Goal: Task Accomplishment & Management: Manage account settings

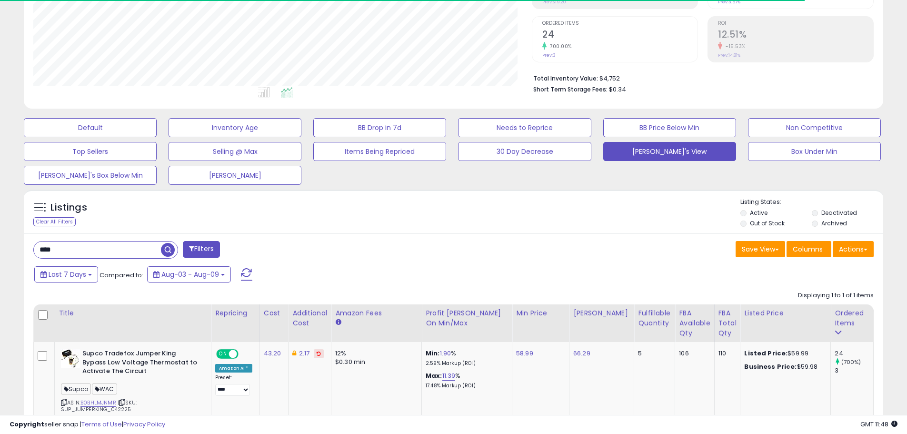
scroll to position [195, 498]
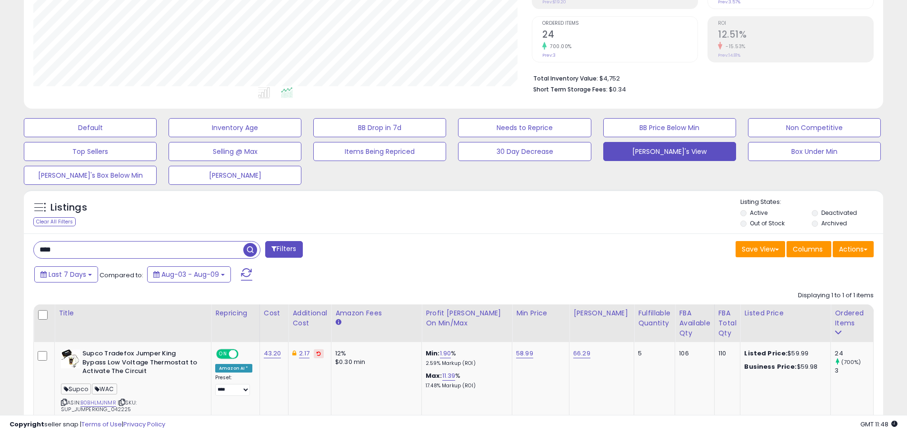
drag, startPoint x: 64, startPoint y: 250, endPoint x: 26, endPoint y: 247, distance: 37.8
click at [27, 247] on div "**** Filters" at bounding box center [240, 250] width 428 height 19
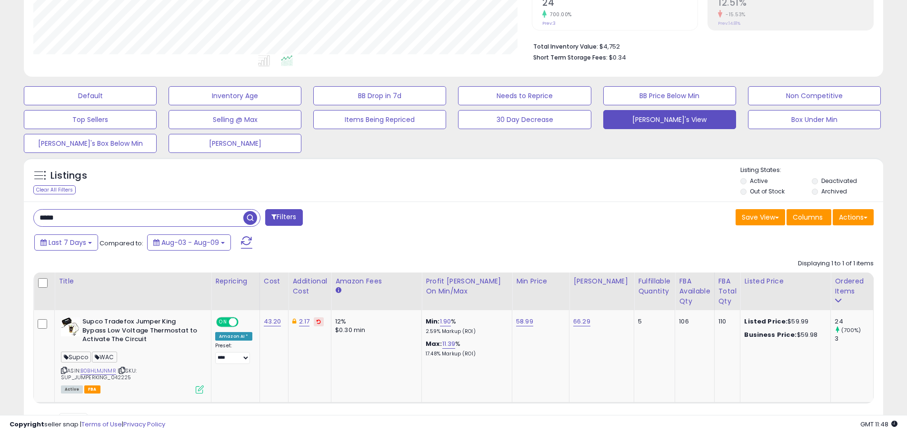
scroll to position [229, 0]
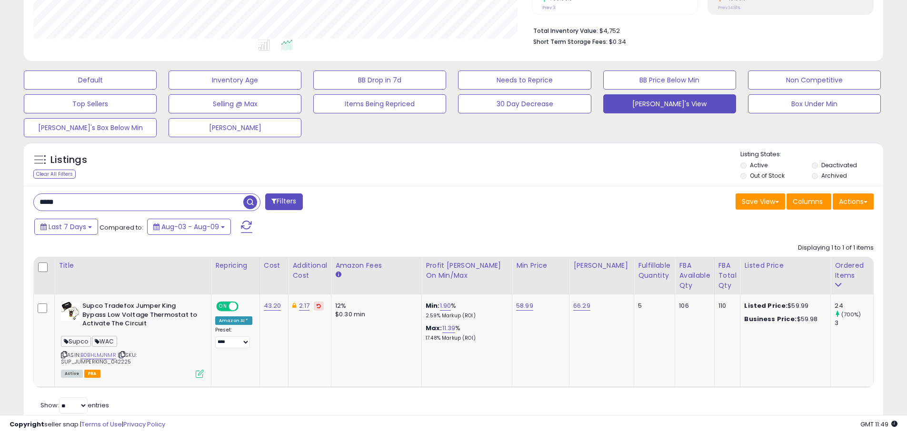
type input "*****"
click at [253, 198] on span "button" at bounding box center [250, 202] width 14 height 14
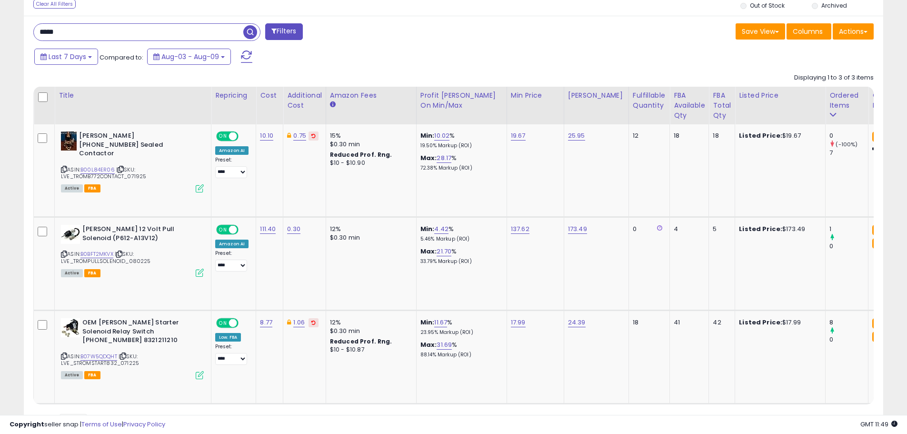
scroll to position [409, 0]
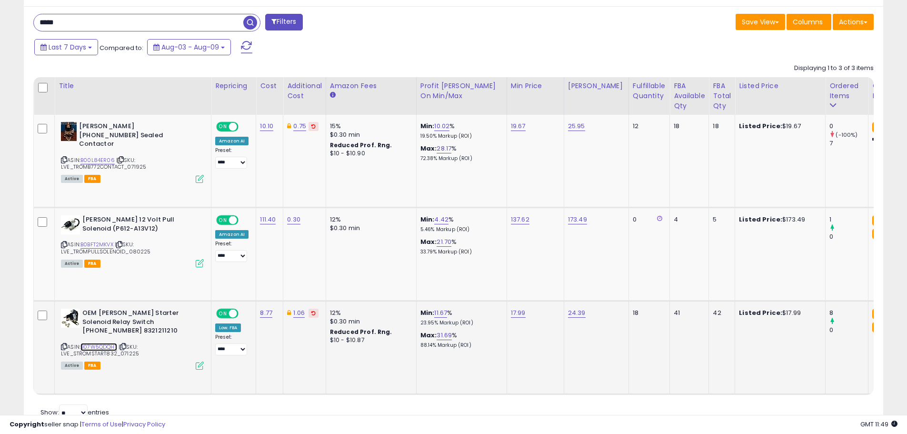
click at [97, 345] on link "B07W5QDQHT" at bounding box center [98, 347] width 37 height 8
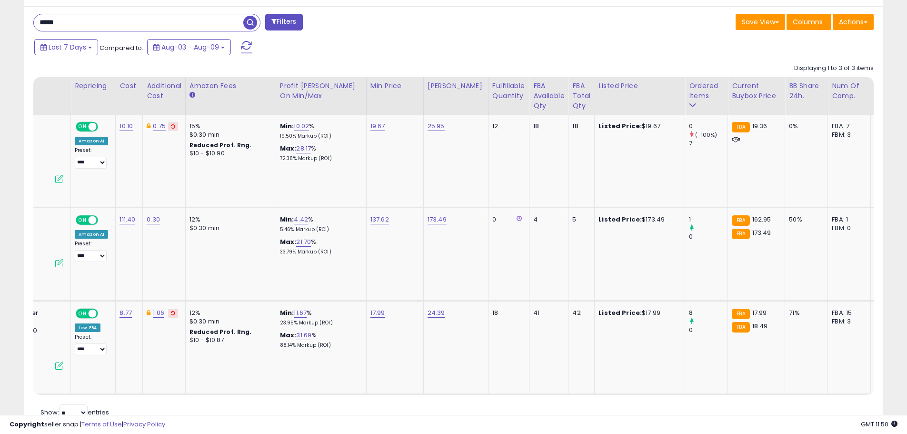
scroll to position [0, 0]
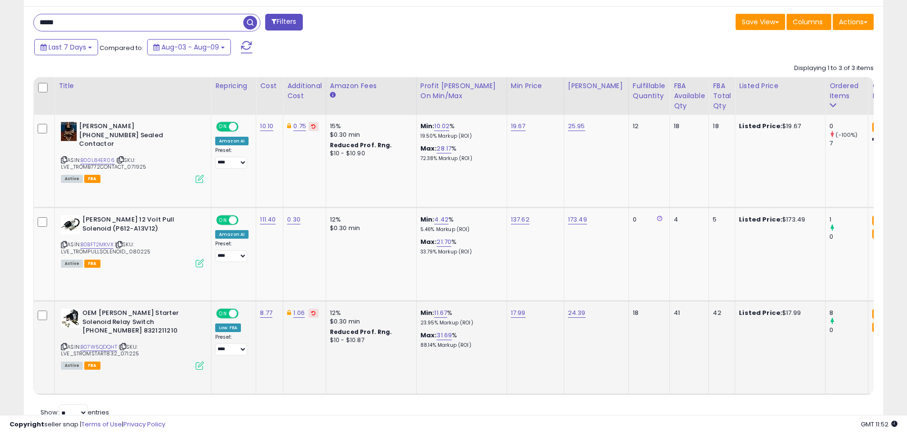
click at [197, 364] on icon at bounding box center [200, 365] width 8 height 8
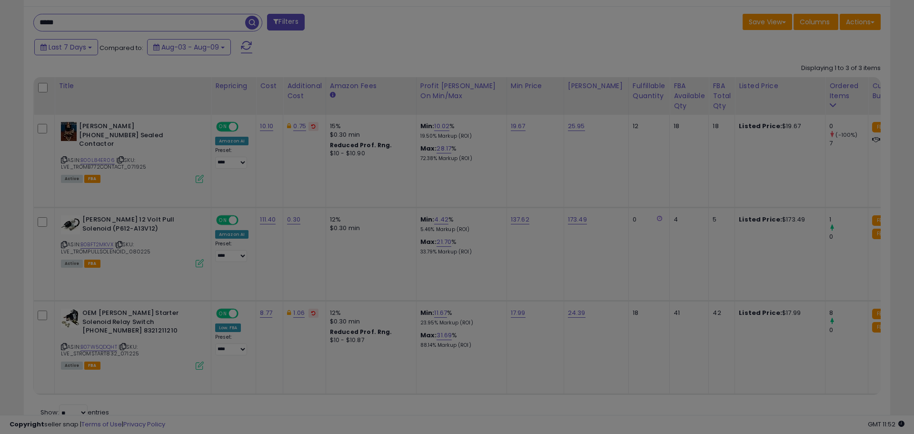
scroll to position [195, 503]
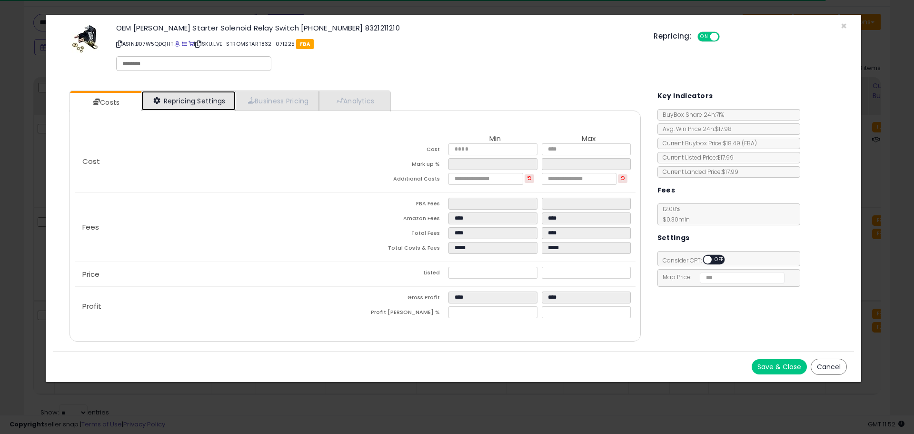
click at [204, 102] on link "Repricing Settings" at bounding box center [188, 101] width 94 height 20
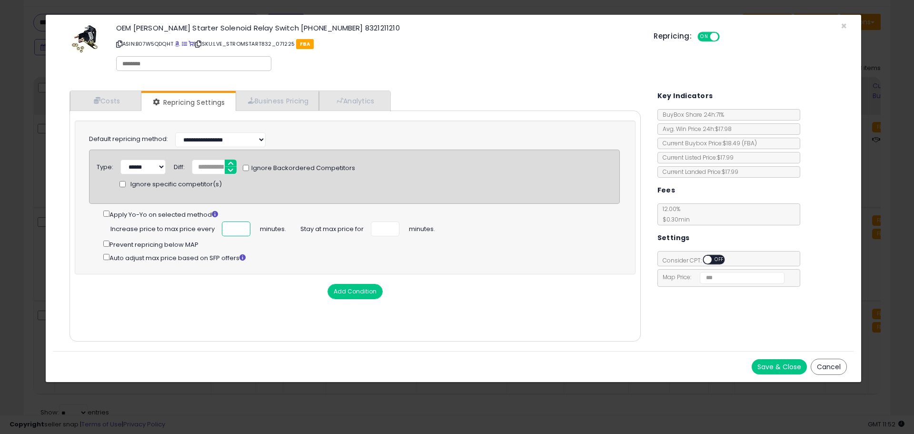
click at [223, 228] on input "number" at bounding box center [236, 228] width 29 height 15
type input "***"
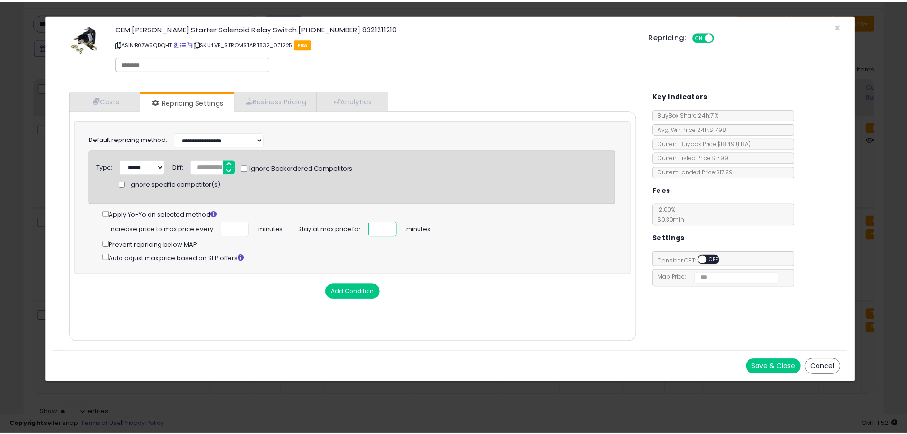
scroll to position [0, 0]
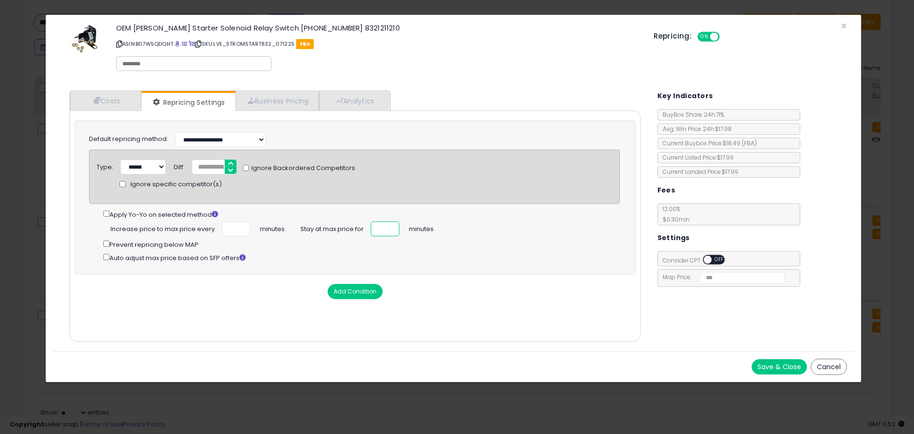
click at [378, 228] on input "number" at bounding box center [385, 228] width 29 height 15
type input "**"
click at [782, 362] on button "Save & Close" at bounding box center [779, 366] width 55 height 15
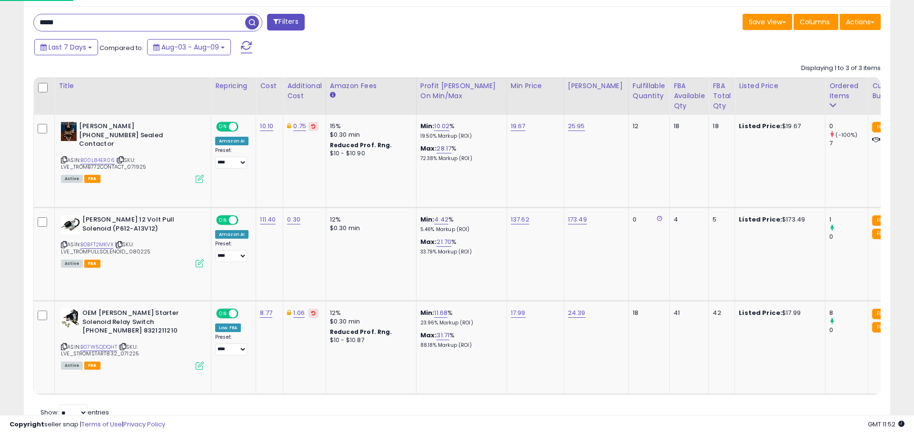
scroll to position [475891, 475588]
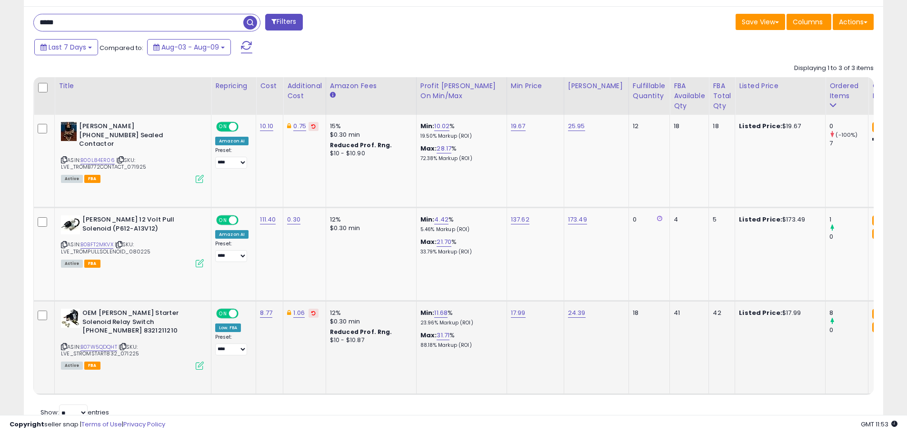
click at [197, 366] on icon at bounding box center [200, 365] width 8 height 8
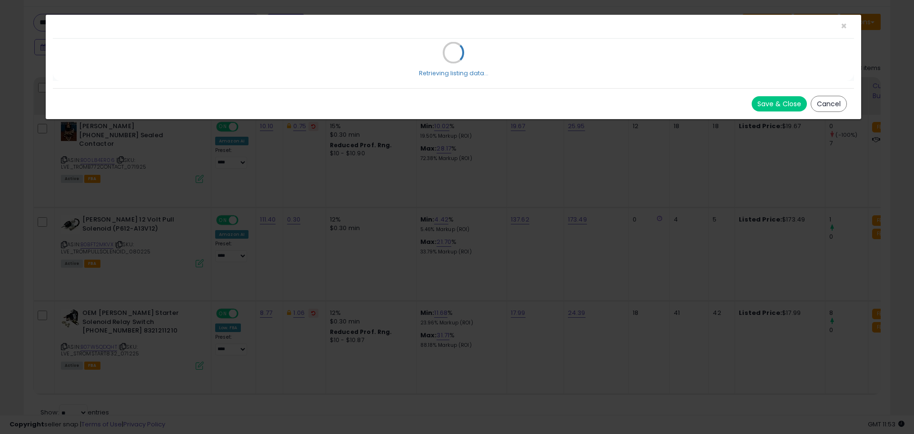
select select "**********"
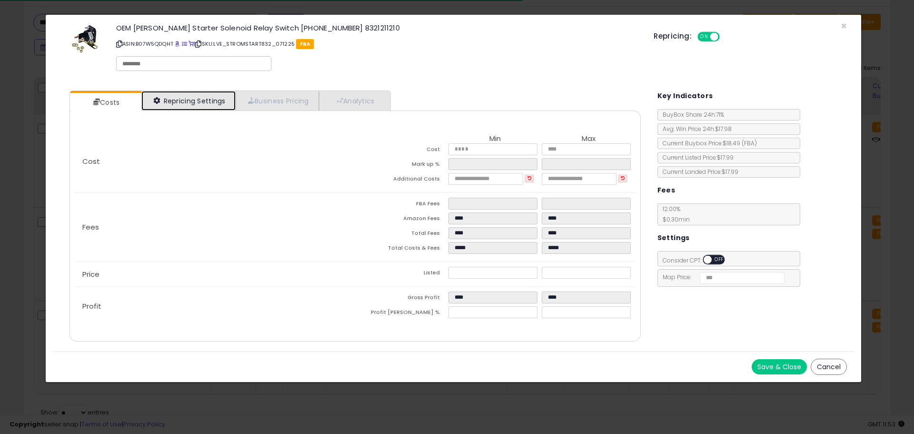
click at [189, 104] on link "Repricing Settings" at bounding box center [188, 101] width 94 height 20
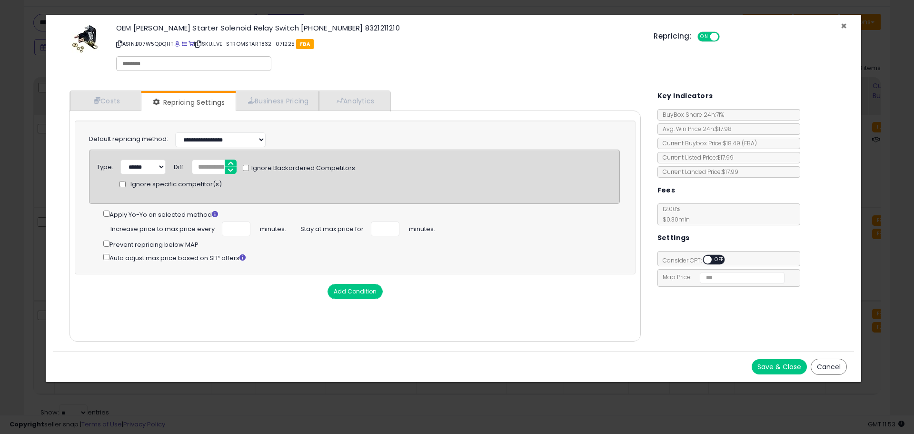
click at [842, 27] on span "×" at bounding box center [844, 26] width 6 height 14
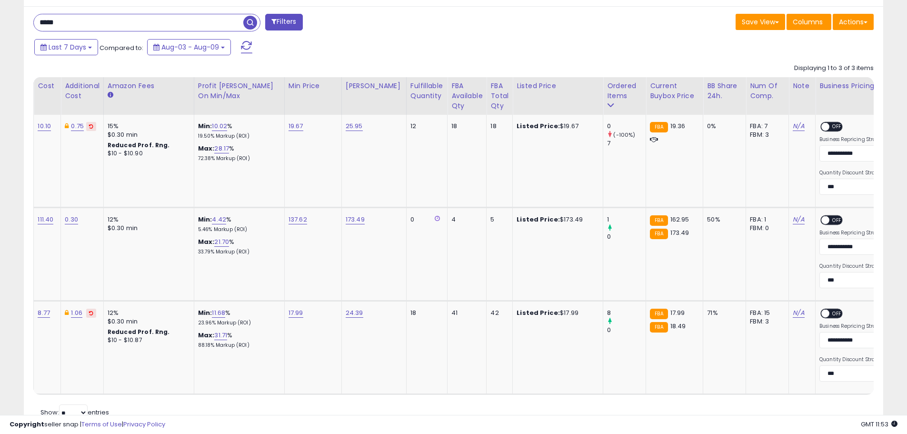
scroll to position [0, 221]
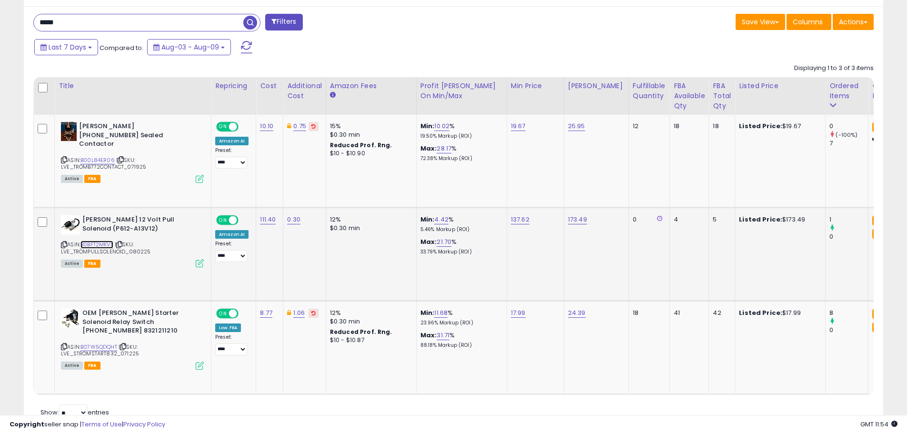
click at [96, 243] on link "B0BFT2MKVX" at bounding box center [96, 244] width 33 height 8
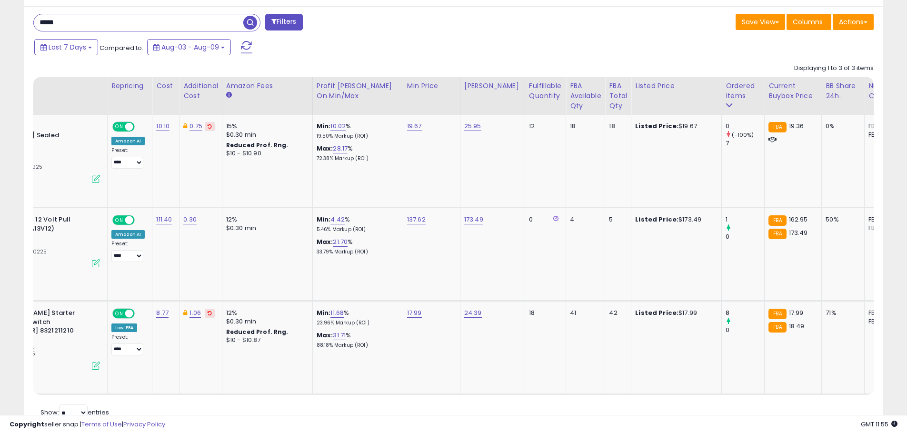
scroll to position [0, 38]
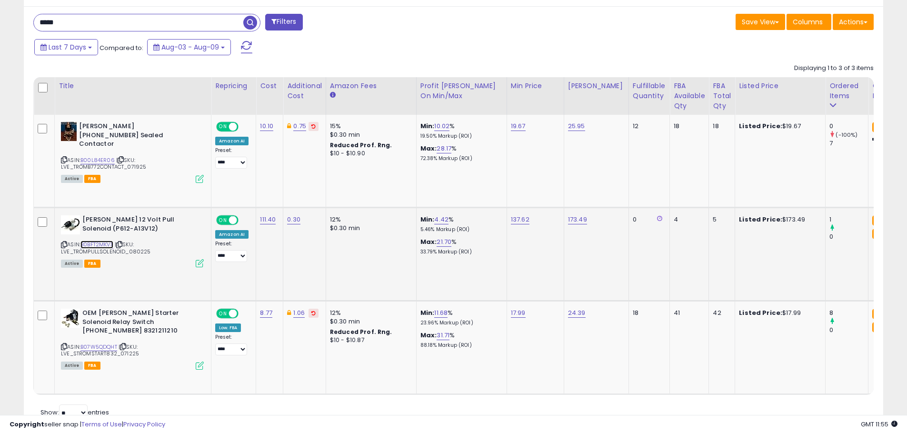
click at [98, 242] on link "B0BFT2MKVX" at bounding box center [96, 244] width 33 height 8
click at [199, 262] on icon at bounding box center [200, 263] width 8 height 8
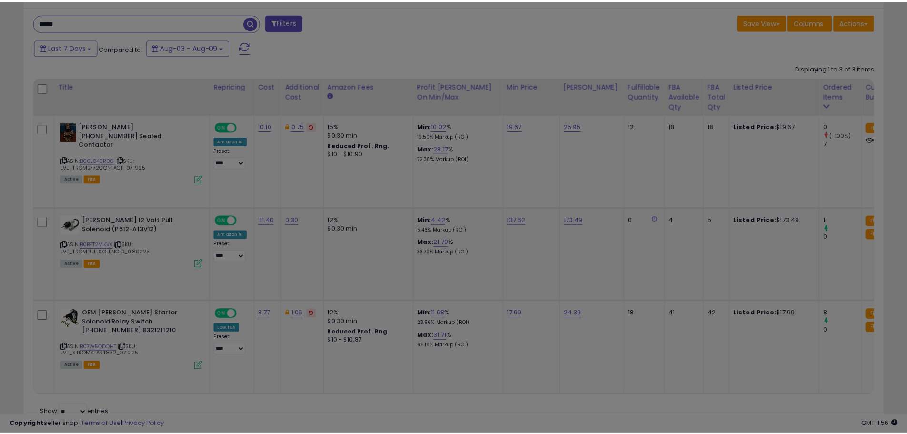
scroll to position [195, 503]
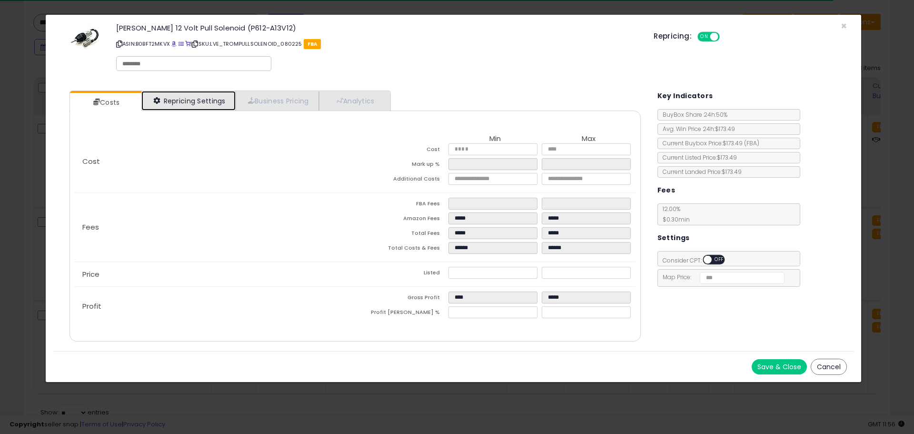
click at [190, 102] on link "Repricing Settings" at bounding box center [188, 101] width 94 height 20
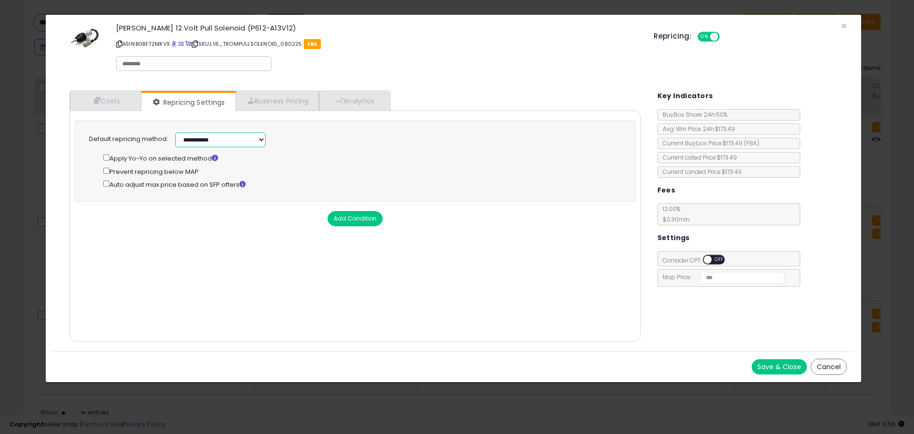
click at [261, 137] on select "**********" at bounding box center [220, 139] width 90 height 15
select select "**********"
click at [175, 132] on select "**********" at bounding box center [220, 139] width 90 height 15
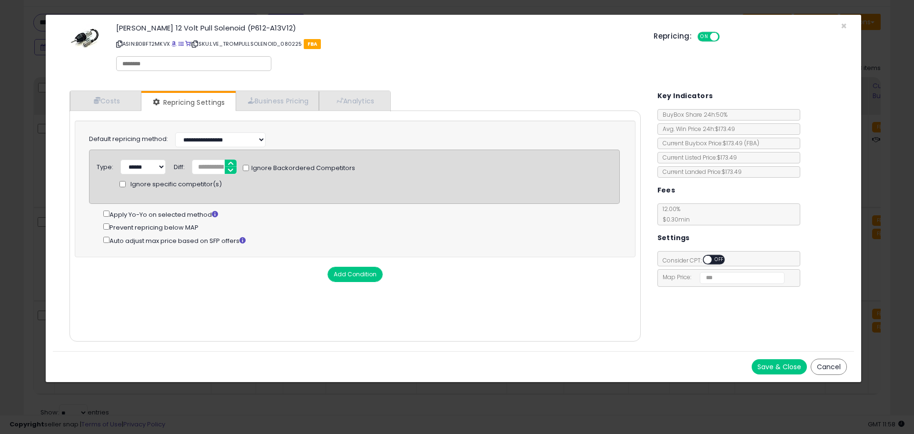
click at [780, 366] on button "Save & Close" at bounding box center [779, 366] width 55 height 15
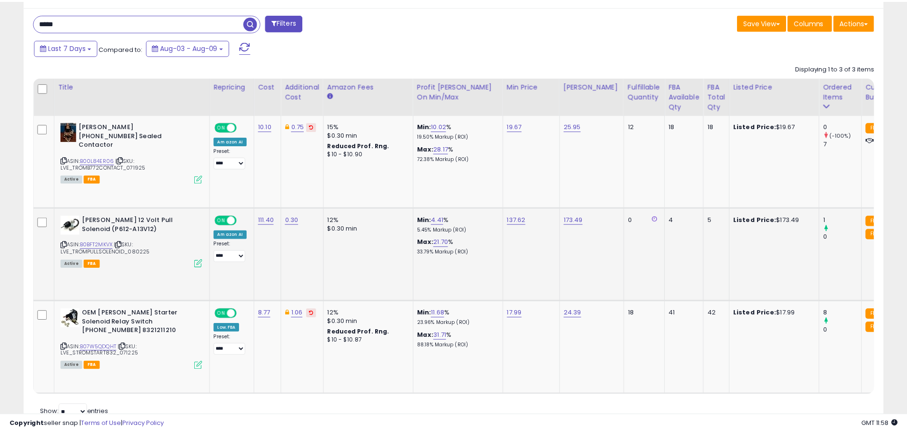
scroll to position [475891, 475588]
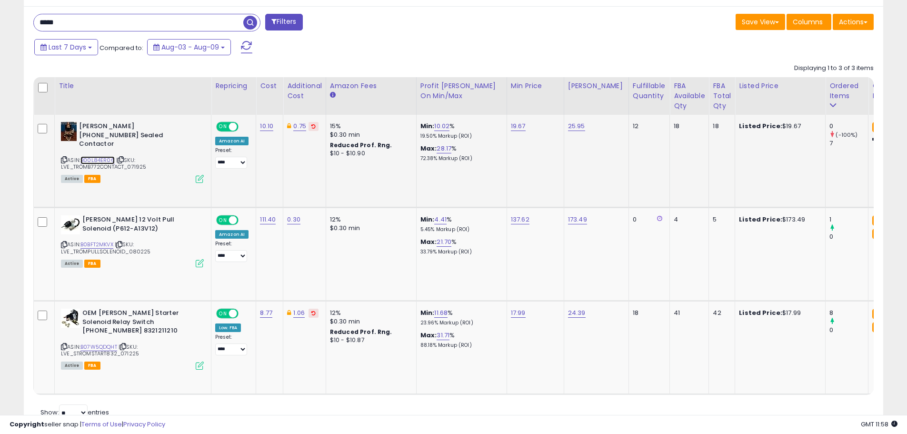
click at [100, 156] on link "B00L84ER06" at bounding box center [97, 160] width 34 height 8
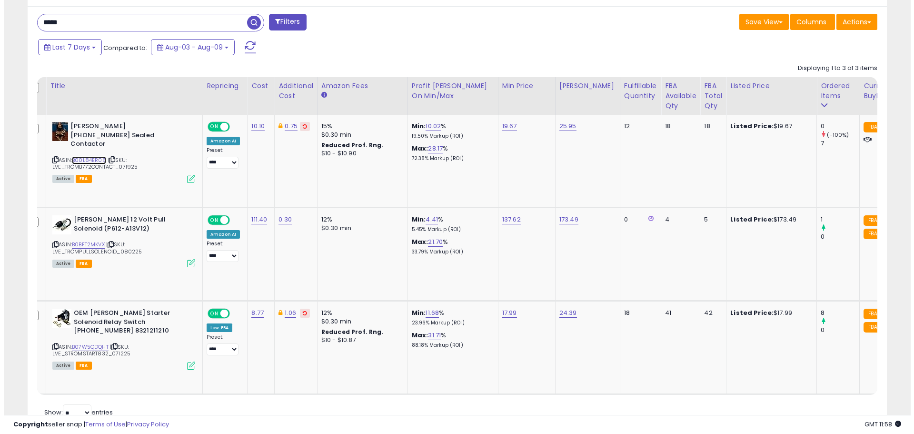
scroll to position [0, 0]
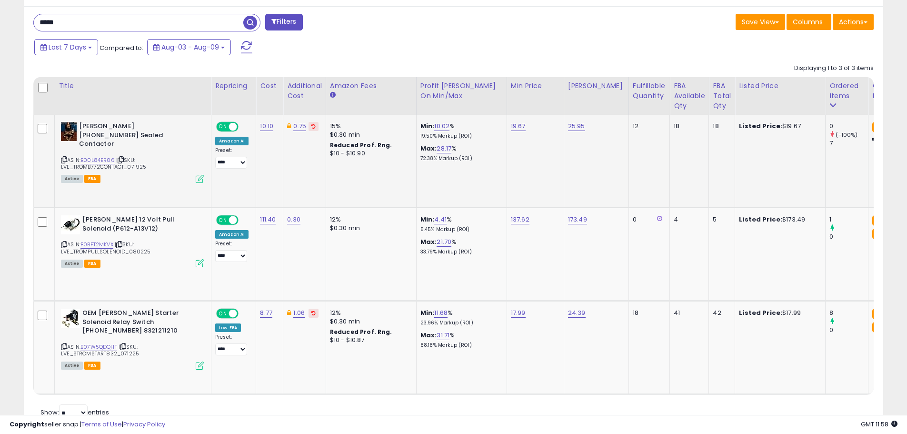
click at [199, 175] on icon at bounding box center [200, 179] width 8 height 8
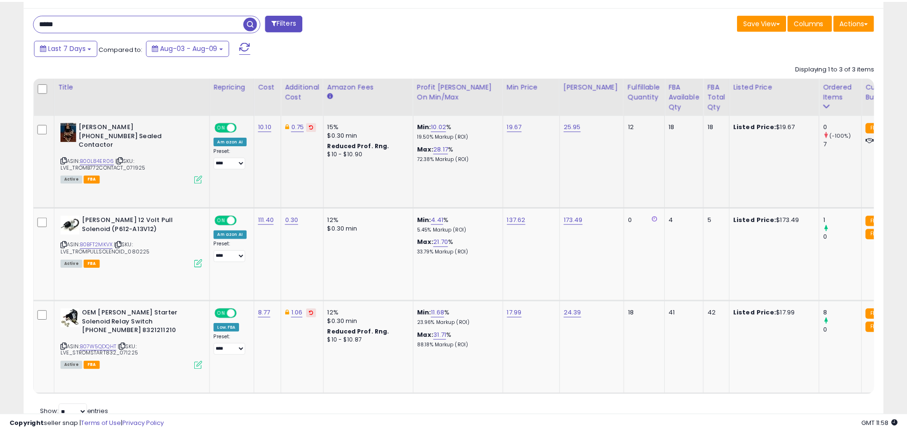
scroll to position [195, 503]
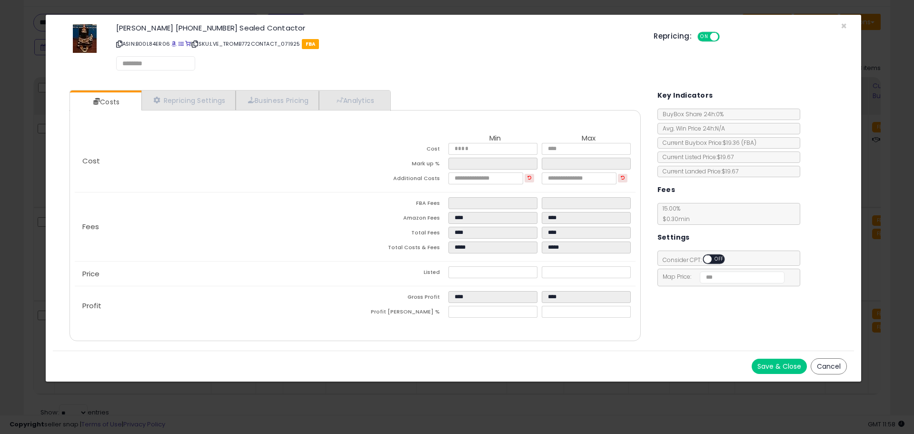
select select "*********"
click at [202, 100] on link "Repricing Settings" at bounding box center [188, 101] width 94 height 20
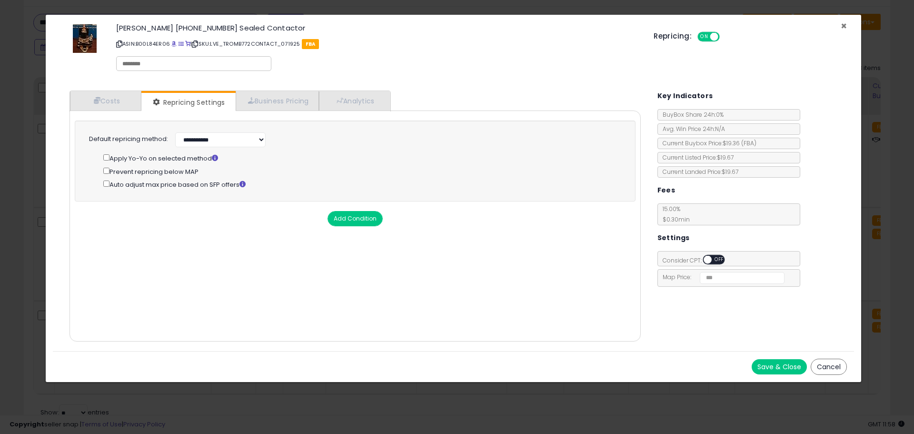
click at [842, 25] on span "×" at bounding box center [844, 26] width 6 height 14
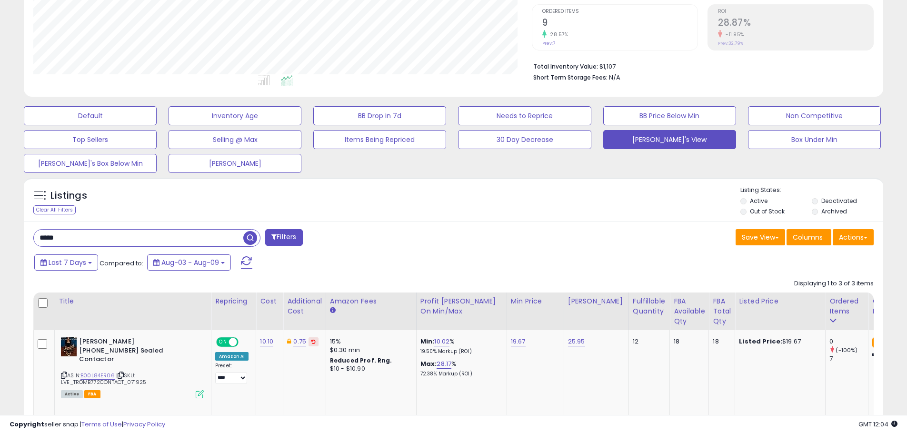
scroll to position [171, 0]
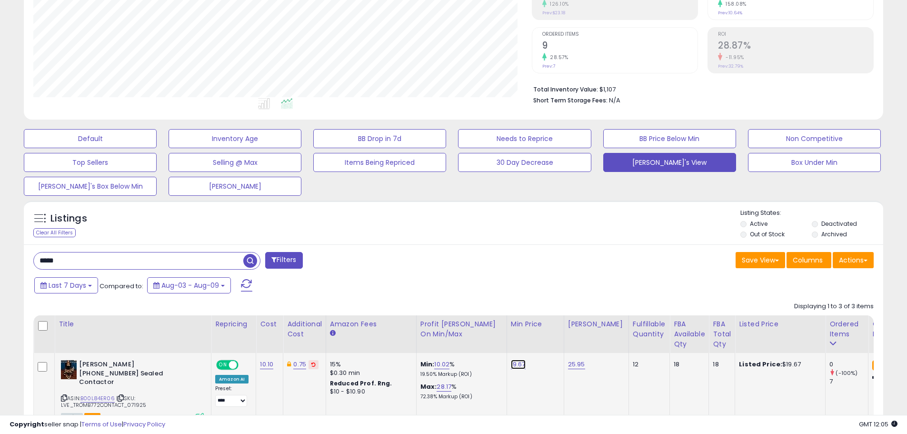
click at [518, 363] on link "19.67" at bounding box center [518, 364] width 15 height 10
click at [530, 341] on span at bounding box center [527, 341] width 6 height 6
type input "*****"
click button "submit" at bounding box center [545, 340] width 16 height 14
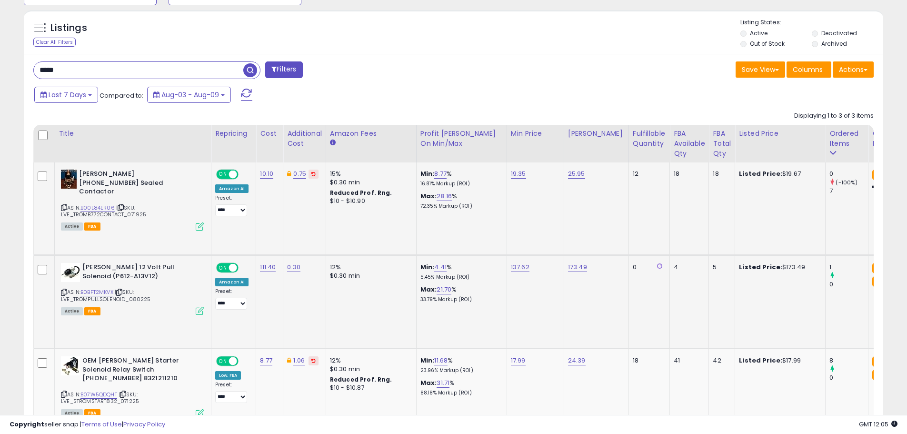
scroll to position [409, 0]
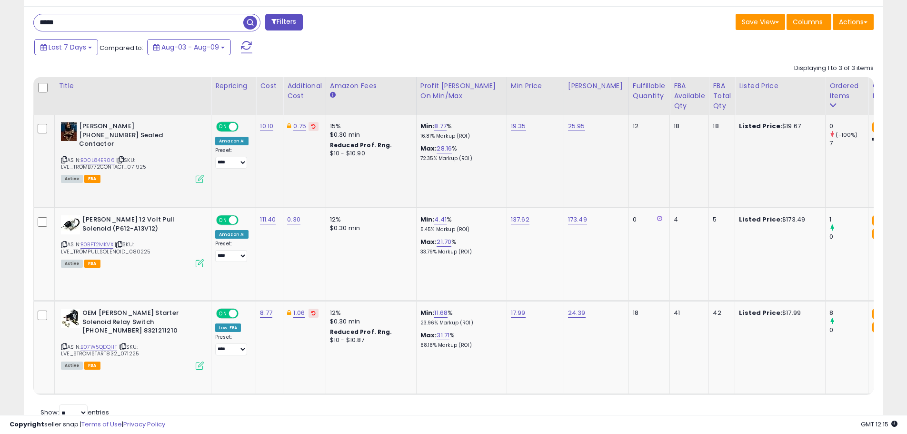
drag, startPoint x: 73, startPoint y: 24, endPoint x: 11, endPoint y: 23, distance: 62.4
click at [15, 24] on div "**********" at bounding box center [453, 38] width 897 height 813
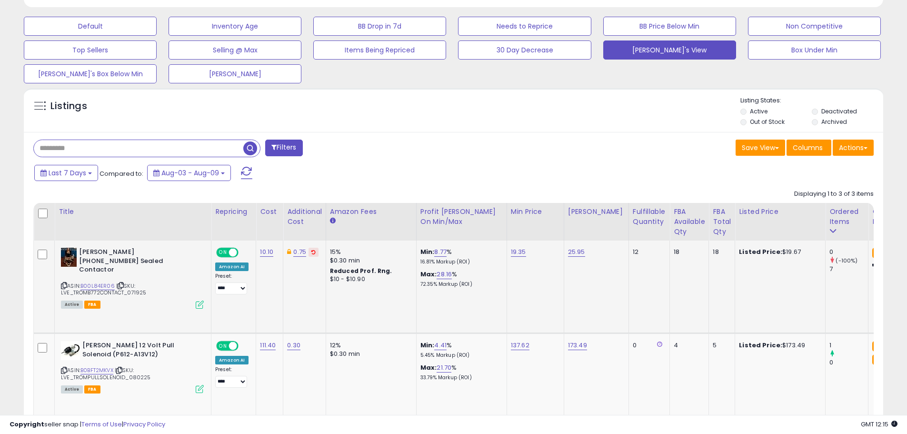
scroll to position [266, 0]
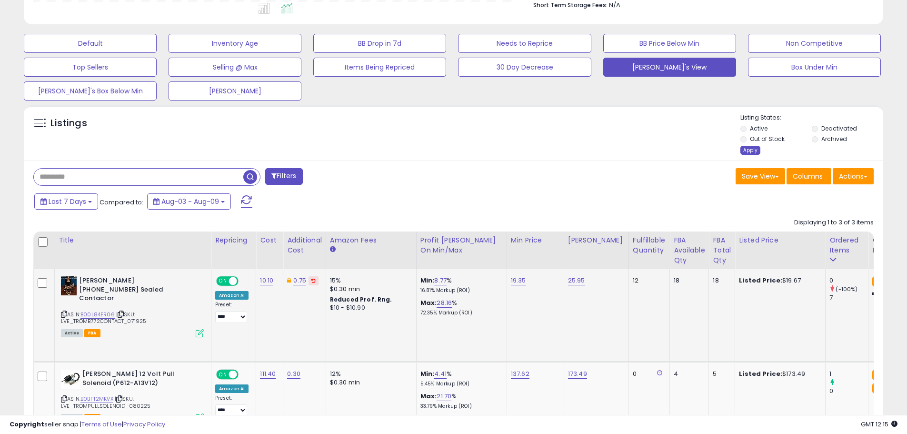
click at [744, 148] on div "Apply" at bounding box center [750, 150] width 20 height 9
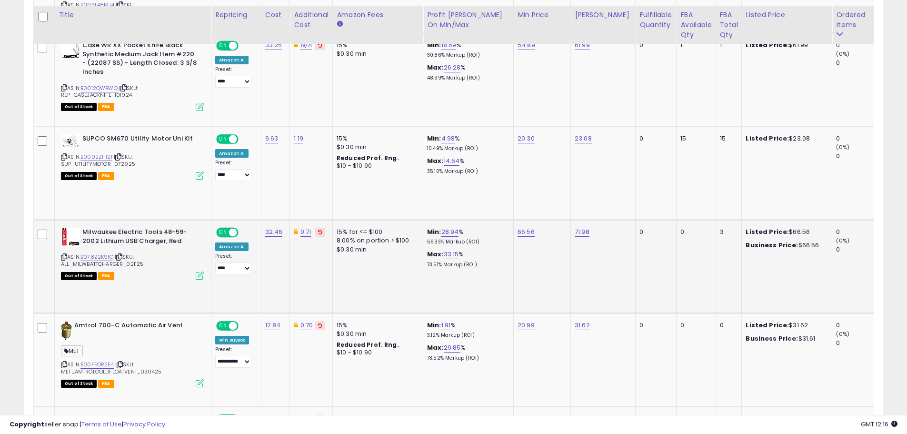
scroll to position [885, 0]
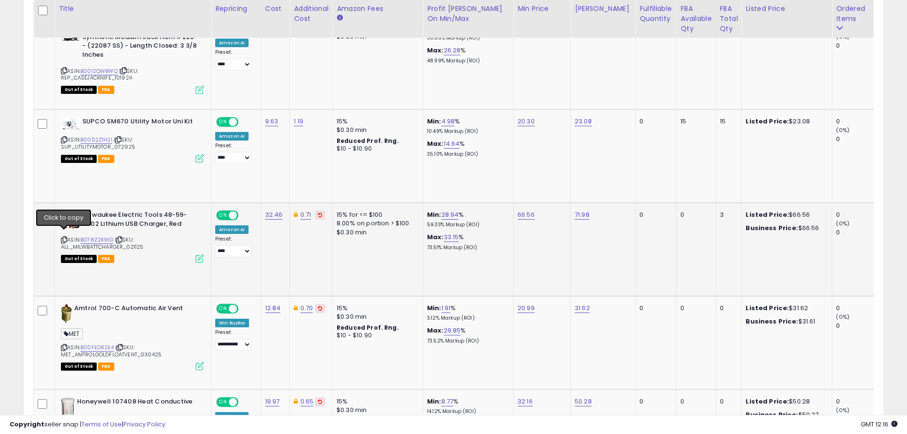
click at [66, 237] on icon at bounding box center [64, 239] width 6 height 5
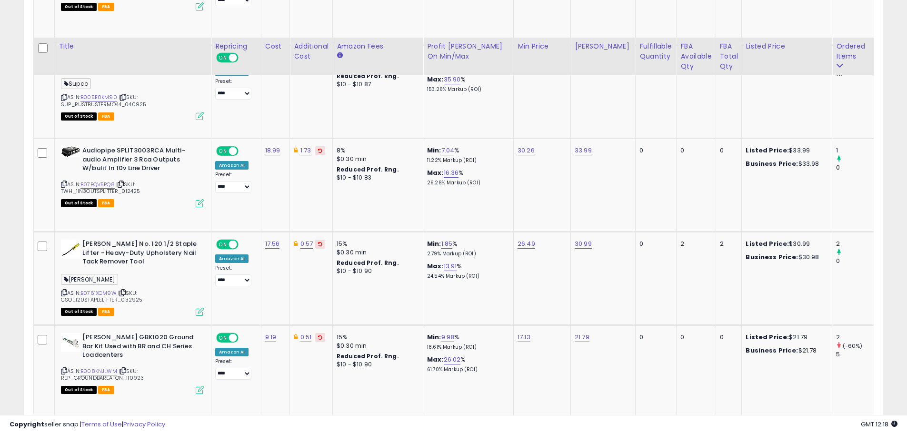
scroll to position [2518, 0]
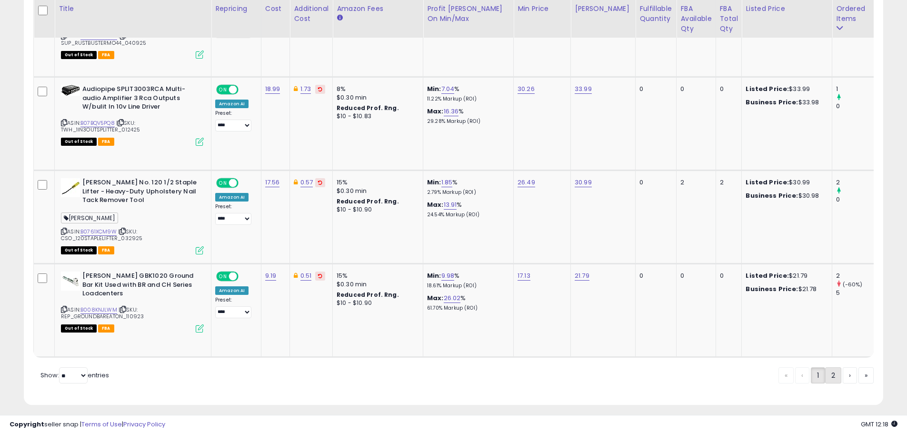
click at [858, 368] on link "2" at bounding box center [865, 375] width 15 height 16
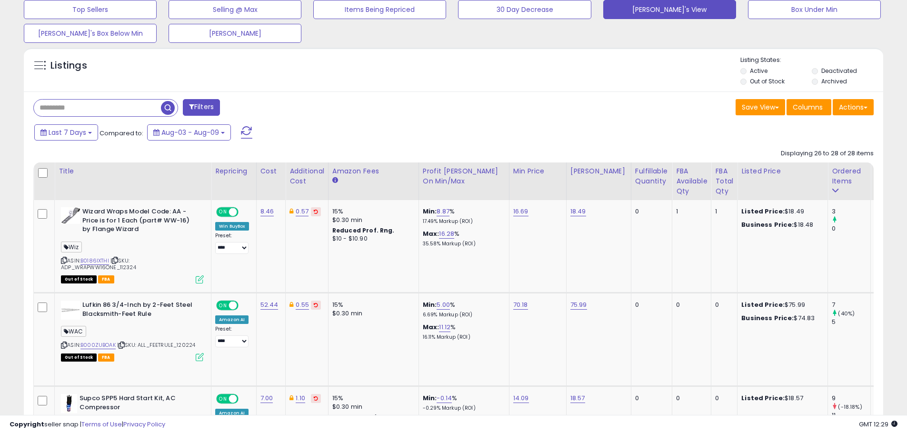
scroll to position [269, 0]
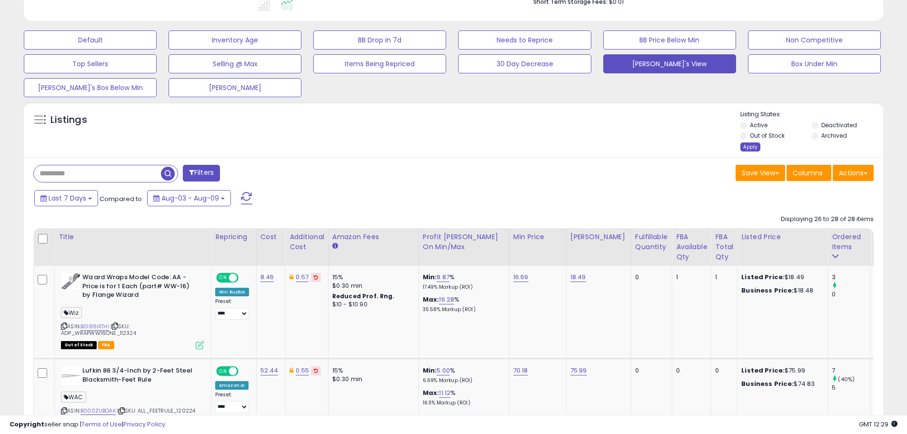
click at [746, 147] on div "Apply" at bounding box center [750, 146] width 20 height 9
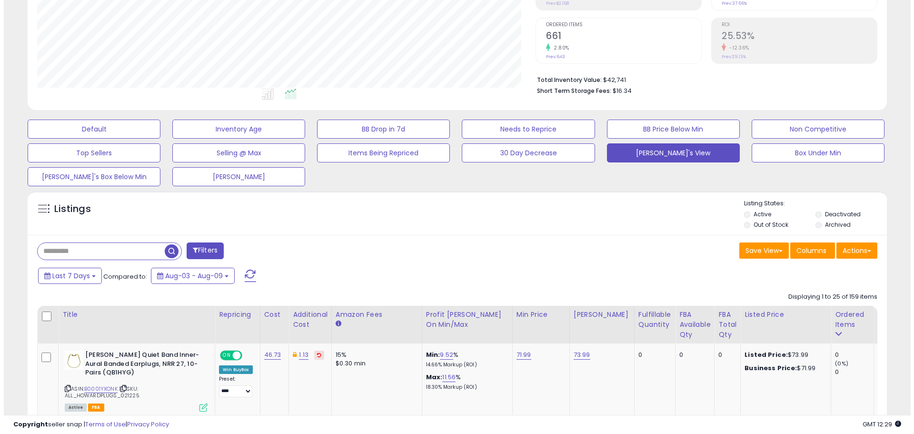
scroll to position [195, 498]
click at [82, 256] on input "text" at bounding box center [97, 251] width 127 height 17
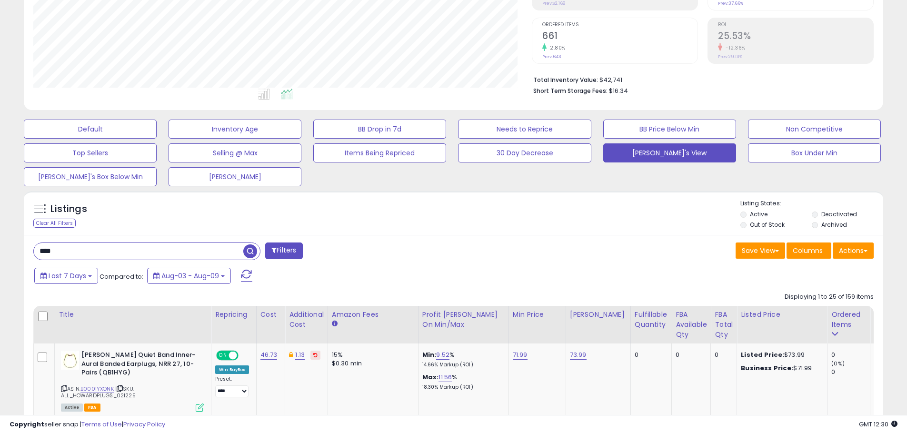
type input "*********"
click at [250, 250] on span "button" at bounding box center [250, 251] width 14 height 14
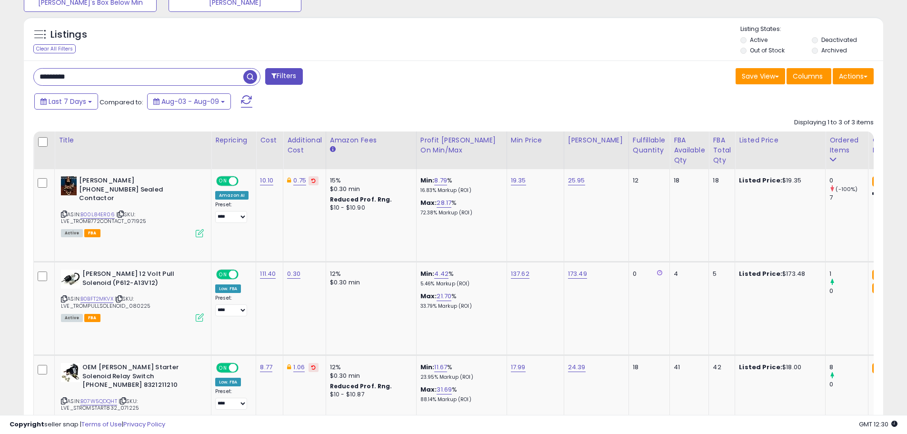
scroll to position [371, 0]
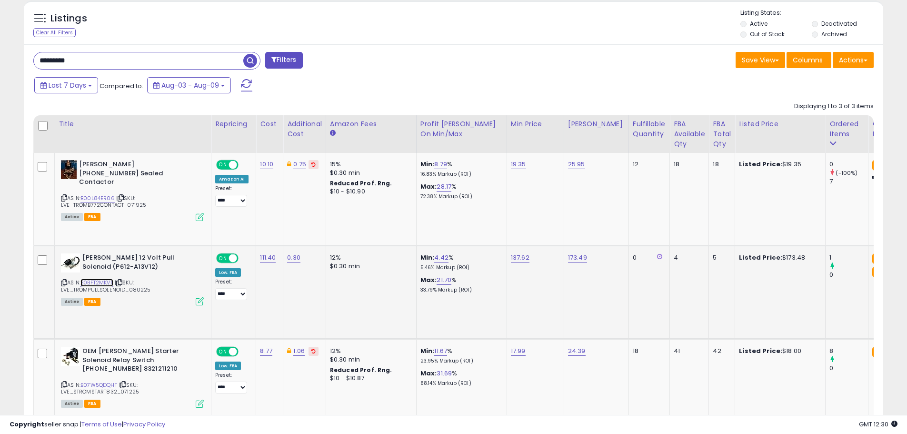
click at [94, 281] on link "B0BFT2MKVX" at bounding box center [96, 283] width 33 height 8
